Goal: Transaction & Acquisition: Purchase product/service

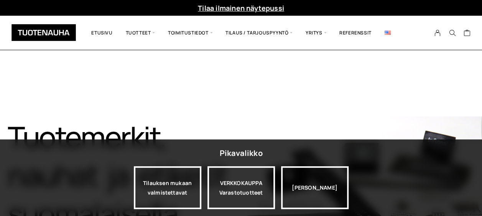
click at [302, 115] on div "Tuotemerkit, nauhat ja etiketit suomalaisella laadulla​ Tutustu tuotteisiin" at bounding box center [241, 214] width 482 height 326
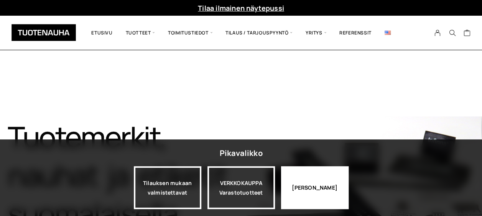
click at [314, 184] on div "Jatka katselua" at bounding box center [314, 187] width 67 height 43
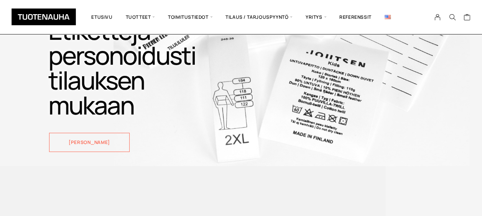
scroll to position [978, 0]
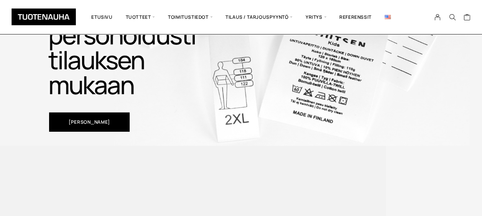
click at [118, 123] on link "Katso tuotteita" at bounding box center [89, 122] width 80 height 19
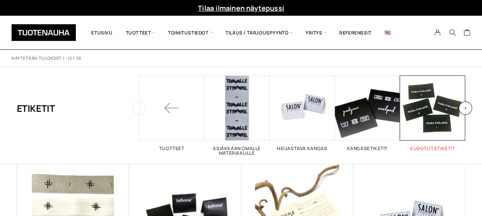
click at [441, 105] on span "Visit product category Kudotut etiketit" at bounding box center [432, 107] width 65 height 65
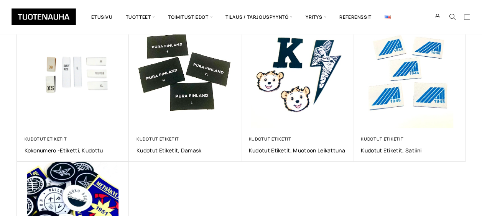
scroll to position [147, 0]
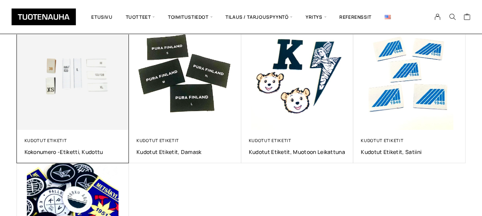
click at [74, 120] on img at bounding box center [73, 74] width 112 height 112
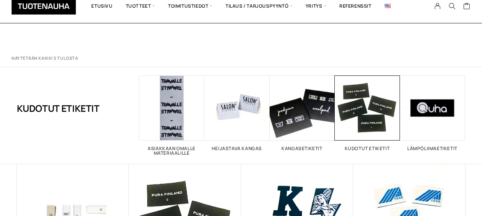
scroll to position [147, 0]
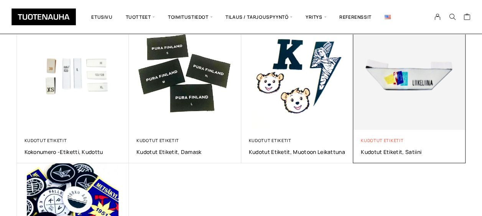
click at [397, 138] on link "Kudotut etiketit" at bounding box center [381, 141] width 43 height 6
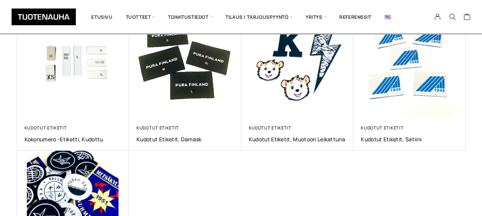
scroll to position [168, 0]
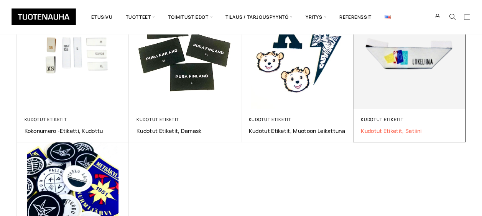
click at [410, 132] on span "Kudotut etiketit, satiini" at bounding box center [408, 130] width 97 height 7
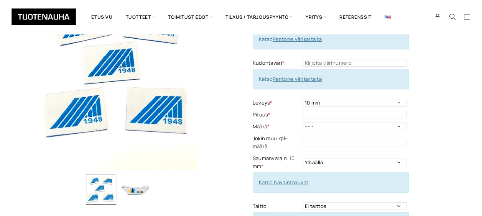
scroll to position [102, 0]
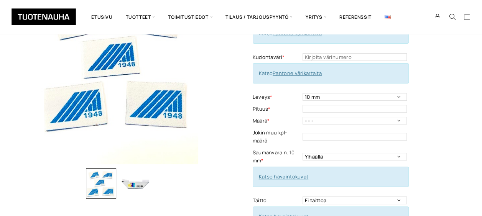
click at [134, 185] on img "button" at bounding box center [135, 183] width 31 height 31
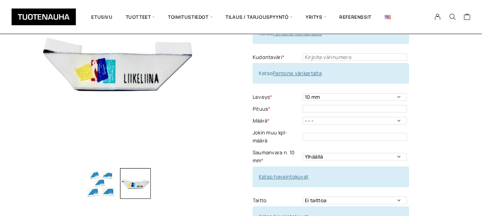
click at [106, 187] on img "button" at bounding box center [101, 183] width 31 height 31
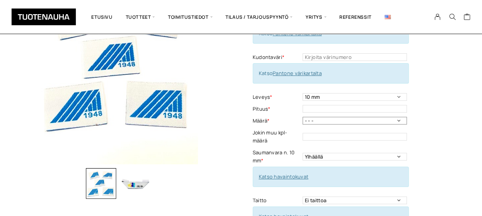
click at [397, 121] on select "- - - 500 kpl 1000 kpl 1500 kpl 2000 kpl 2500 kpl 3000 kpl 3500 kpl 4000 kpl" at bounding box center [354, 121] width 104 height 8
click at [427, 100] on div "Kudotut etiketit, satiini Lisää koriin ja valitse tarjouspyyntö / lisätilaus Po…" at bounding box center [358, 153] width 213 height 384
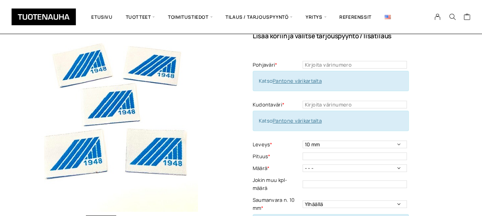
scroll to position [51, 0]
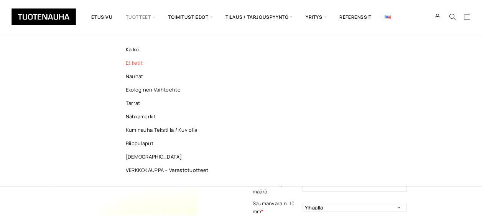
click at [131, 61] on link "Etiketit" at bounding box center [168, 62] width 111 height 13
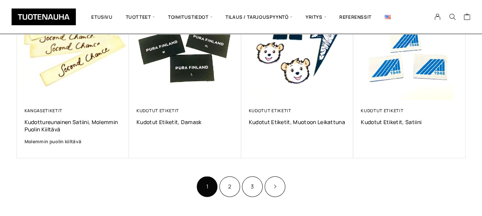
scroll to position [505, 0]
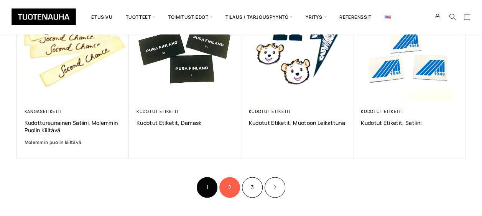
click at [236, 183] on link "2" at bounding box center [229, 187] width 21 height 21
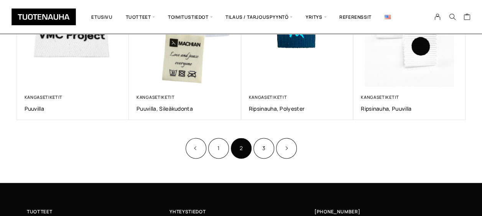
scroll to position [552, 0]
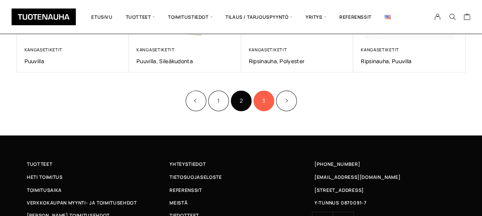
click at [263, 100] on link "3" at bounding box center [263, 100] width 21 height 21
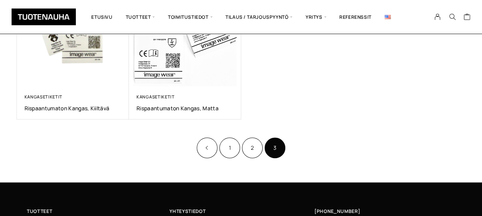
scroll to position [230, 0]
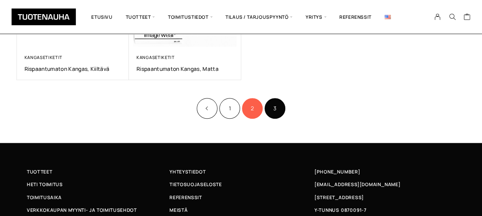
click at [248, 110] on link "2" at bounding box center [252, 108] width 21 height 21
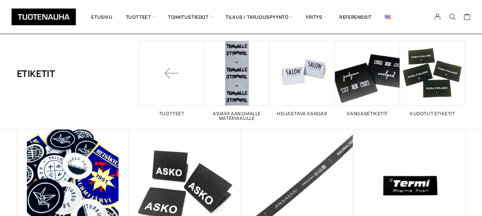
scroll to position [107, 0]
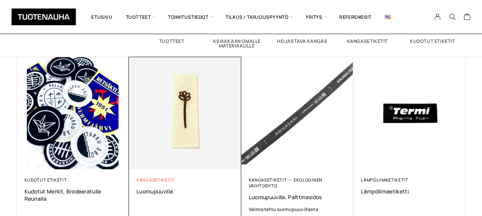
click at [161, 180] on link "Kangasetiketit" at bounding box center [155, 180] width 38 height 6
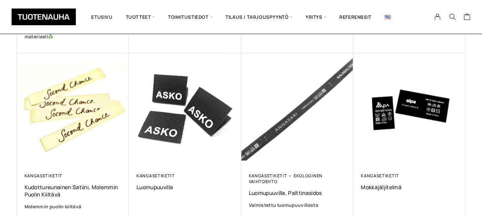
scroll to position [260, 0]
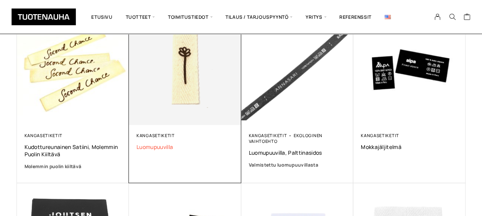
click at [159, 147] on span "Luomupuuvilla" at bounding box center [184, 146] width 97 height 7
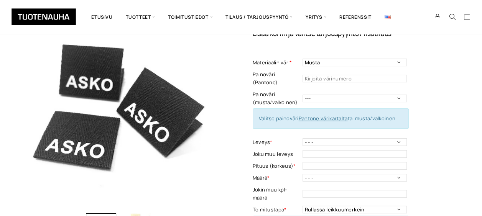
scroll to position [53, 0]
